Goal: Information Seeking & Learning: Check status

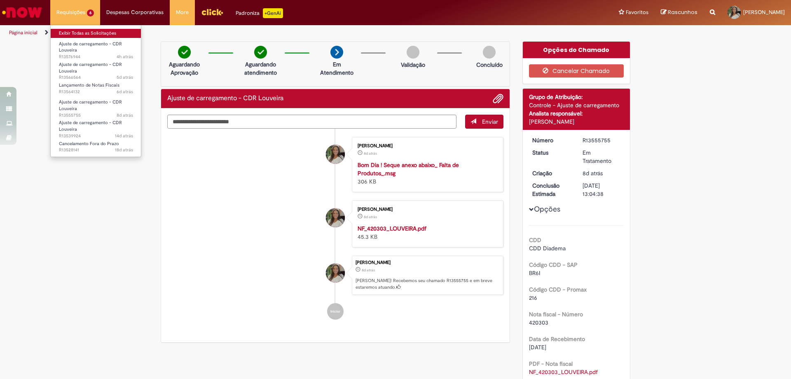
click at [85, 35] on link "Exibir Todas as Solicitações" at bounding box center [96, 33] width 91 height 9
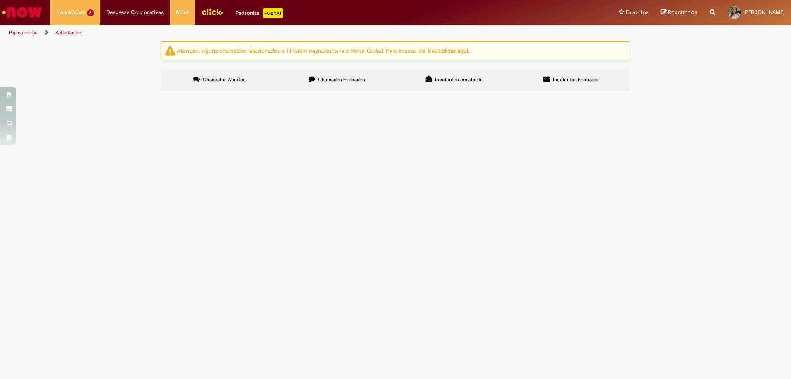
click at [0, 0] on td "Boa tarde pessoal, Informo que recebemos 127 Cx fora do prazo comercial. Poderi…" at bounding box center [0, 0] width 0 height 0
click at [0, 0] on span "Boa tarde pessoal, Informo que recebemos 127 Cx fora do prazo comercial. Poderi…" at bounding box center [0, 0] width 0 height 0
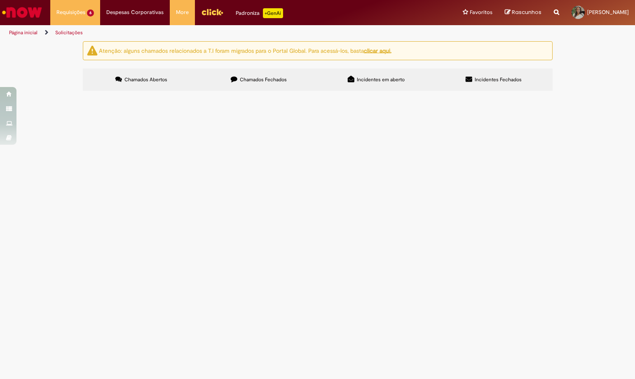
click at [0, 0] on span "Boa tarde pessoal, Recebemos essa transferência do CDD Maua, poderia realizar o…" at bounding box center [0, 0] width 0 height 0
click at [0, 0] on td "Boa tarde pessoal, Recebemos essa transferência do CDD Maua, poderia realizar o…" at bounding box center [0, 0] width 0 height 0
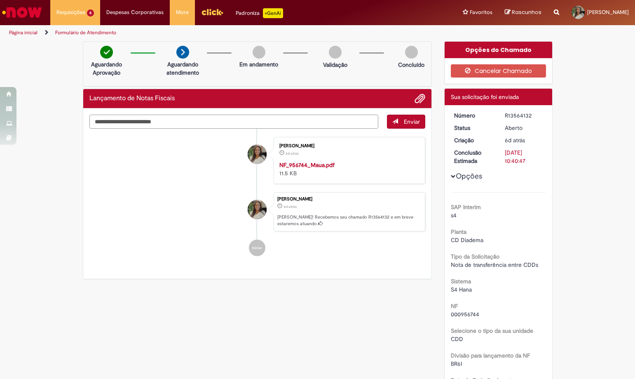
click at [167, 125] on textarea "Digite sua mensagem aqui..." at bounding box center [233, 122] width 289 height 14
type textarea "**********"
click at [510, 114] on div "R13564132" at bounding box center [524, 115] width 38 height 8
copy div "R13564132"
